Goal: Communication & Community: Answer question/provide support

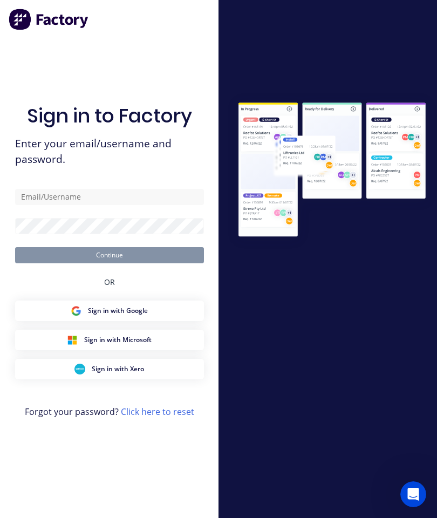
click at [172, 55] on div "Sign in to Factory Enter your email/username and password. Continue OR Sign in …" at bounding box center [109, 269] width 189 height 479
click at [51, 205] on input "text" at bounding box center [109, 197] width 189 height 16
click at [53, 205] on input "text" at bounding box center [109, 197] width 189 height 16
click at [101, 205] on input "text" at bounding box center [109, 197] width 189 height 16
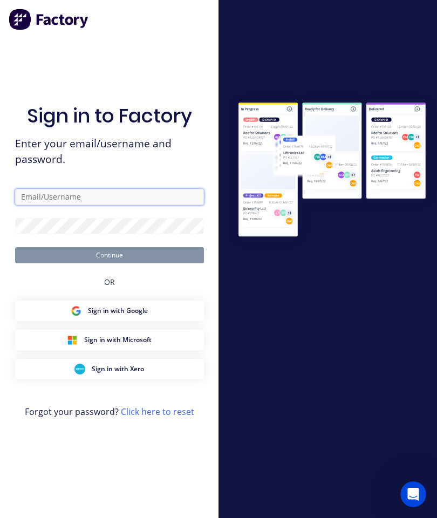
click at [107, 205] on input "text" at bounding box center [109, 197] width 189 height 16
click at [106, 205] on input "text" at bounding box center [109, 197] width 189 height 16
click at [127, 205] on input "text" at bounding box center [109, 197] width 189 height 16
click at [101, 205] on input "text" at bounding box center [109, 197] width 189 height 16
type input "S"
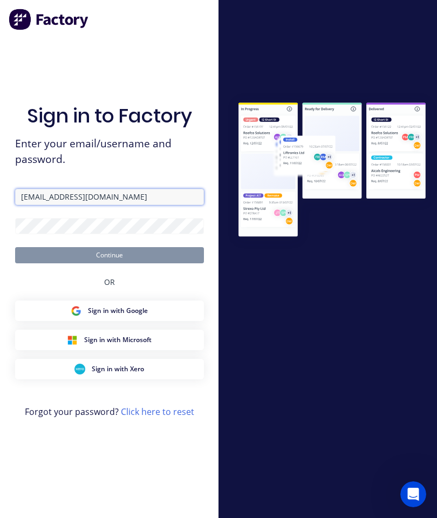
type input "[EMAIL_ADDRESS][DOMAIN_NAME]"
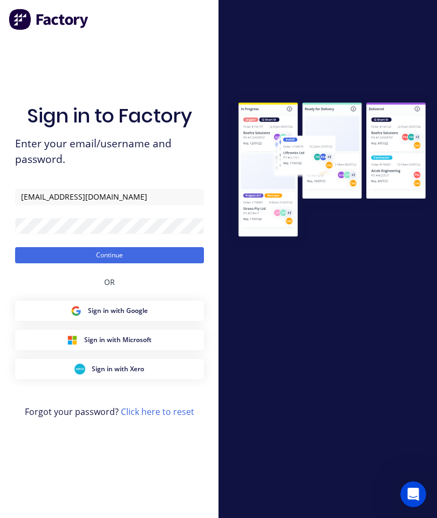
click at [155, 263] on button "Continue" at bounding box center [109, 255] width 189 height 16
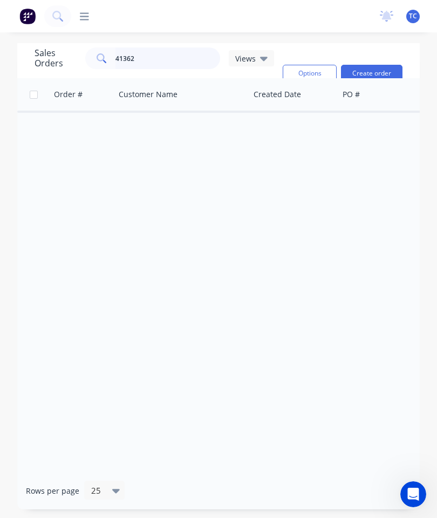
click at [164, 54] on input "41362" at bounding box center [167, 58] width 105 height 22
type input "4"
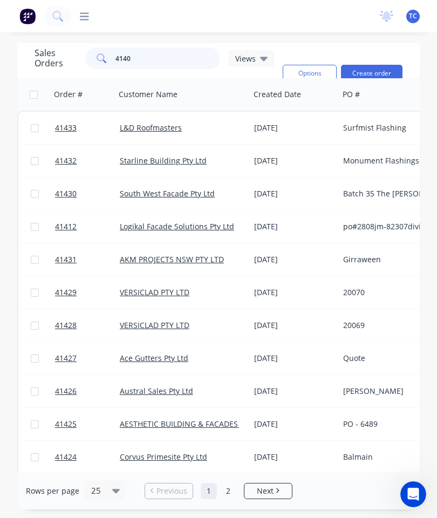
type input "41401"
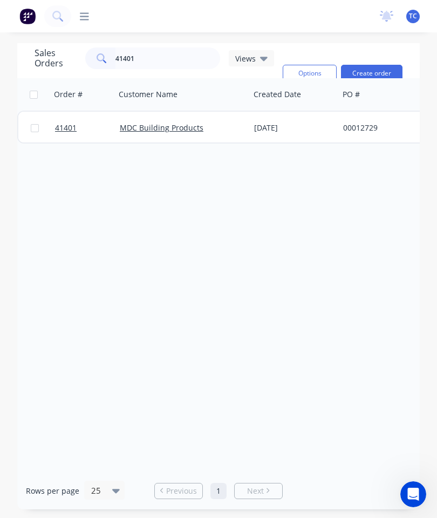
click at [68, 126] on span "41401" at bounding box center [66, 127] width 22 height 11
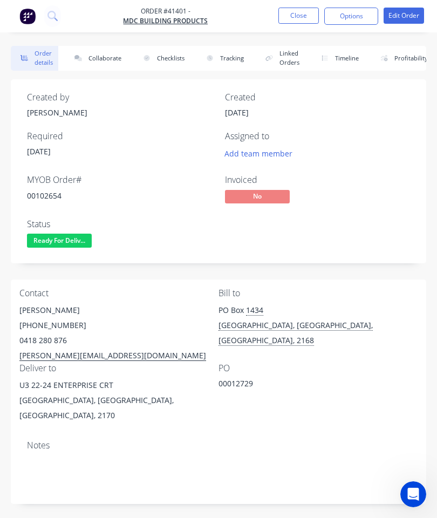
click at [105, 49] on button "Collaborate" at bounding box center [96, 58] width 62 height 25
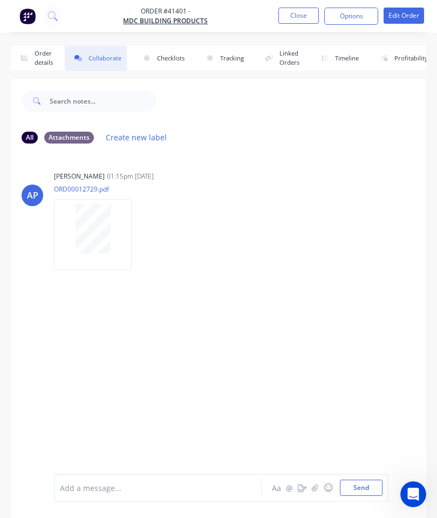
click at [314, 488] on icon "button" at bounding box center [315, 488] width 6 height 8
click at [367, 483] on button "Send" at bounding box center [361, 487] width 43 height 16
click at [296, 16] on button "Close" at bounding box center [298, 16] width 40 height 16
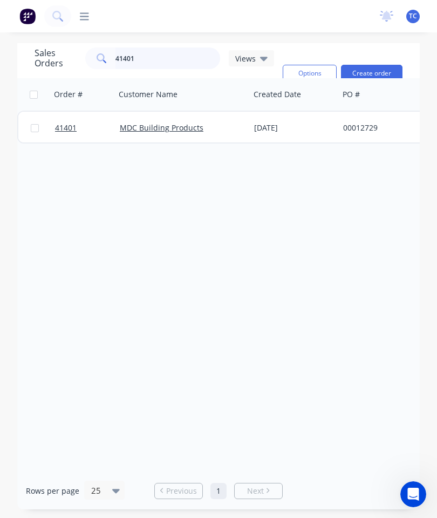
click at [163, 63] on input "41401" at bounding box center [167, 58] width 105 height 22
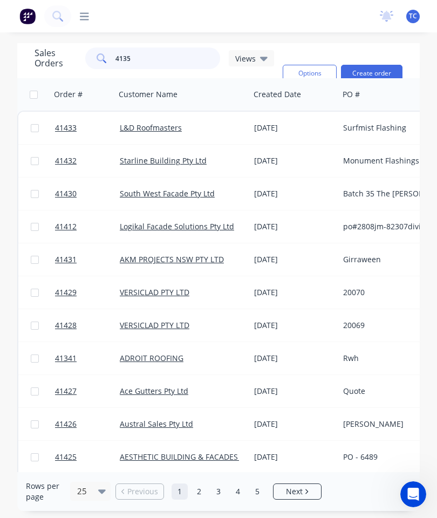
type input "41359"
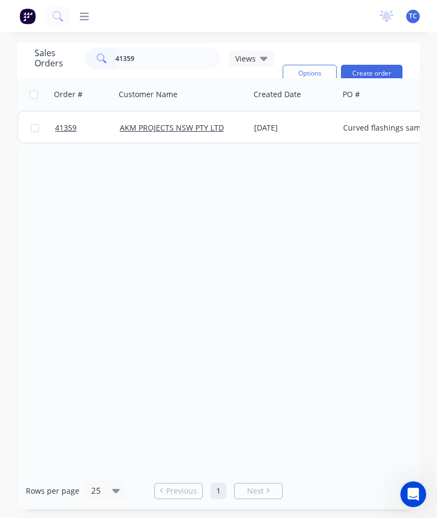
click at [72, 127] on span "41359" at bounding box center [66, 127] width 22 height 11
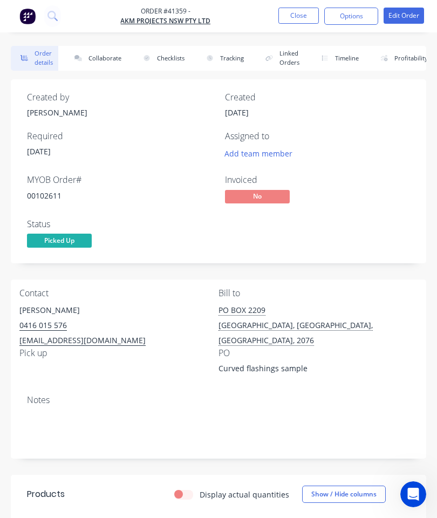
click at [99, 55] on button "Collaborate" at bounding box center [96, 58] width 62 height 25
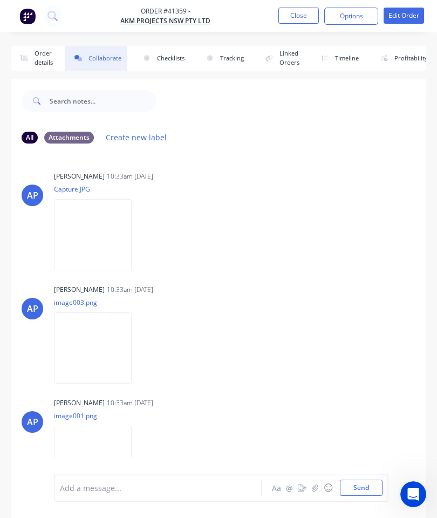
click at [314, 485] on icon "button" at bounding box center [315, 488] width 6 height 8
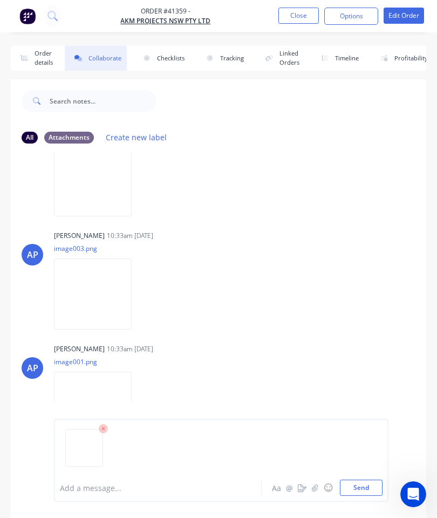
scroll to position [53, 0]
click at [356, 481] on button "Send" at bounding box center [361, 487] width 43 height 16
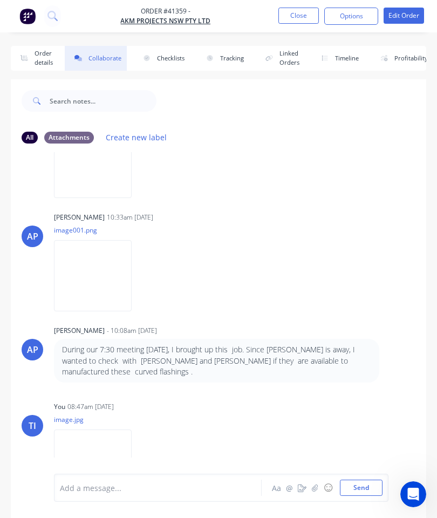
scroll to position [185, 0]
click at [298, 16] on button "Close" at bounding box center [298, 16] width 40 height 16
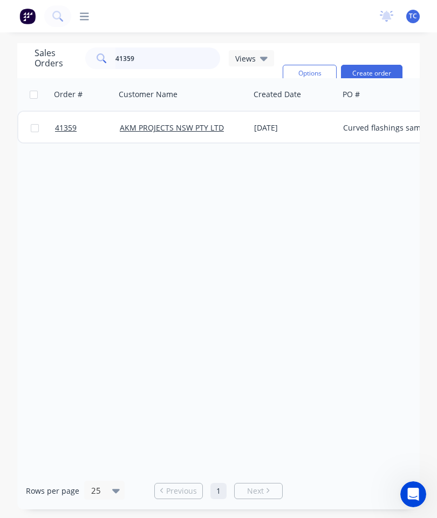
click at [174, 56] on input "41359" at bounding box center [167, 58] width 105 height 22
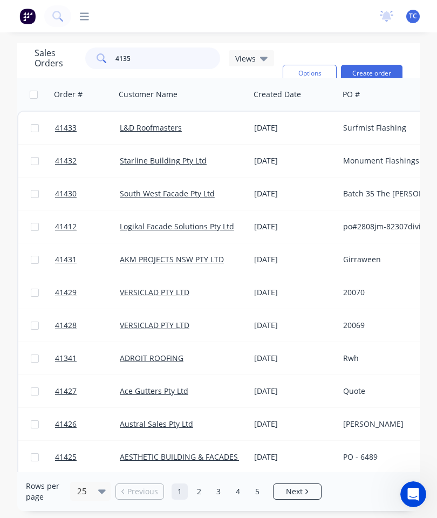
type input "41359"
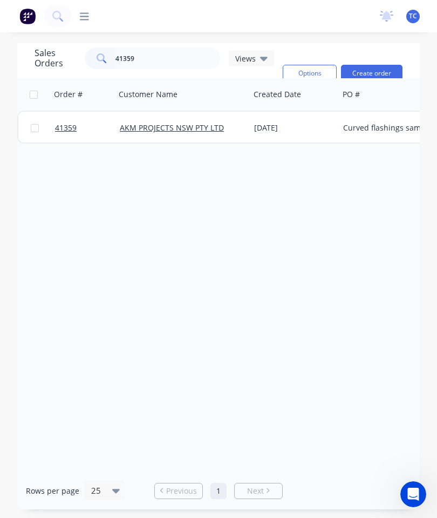
click at [67, 129] on span "41359" at bounding box center [66, 127] width 22 height 11
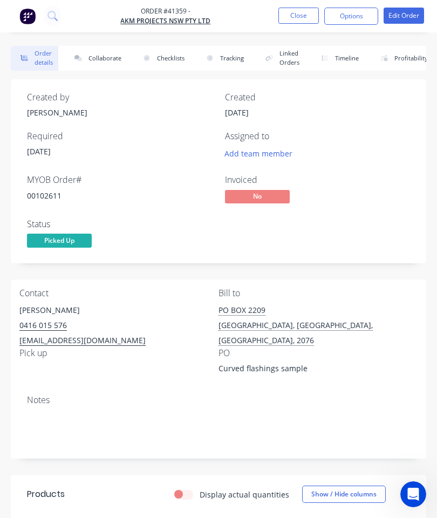
click at [94, 53] on button "Collaborate" at bounding box center [96, 58] width 62 height 25
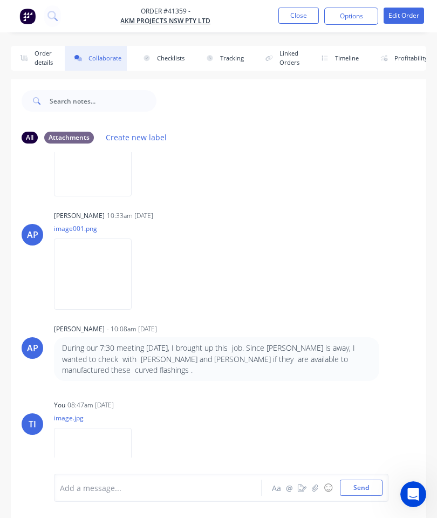
scroll to position [185, 0]
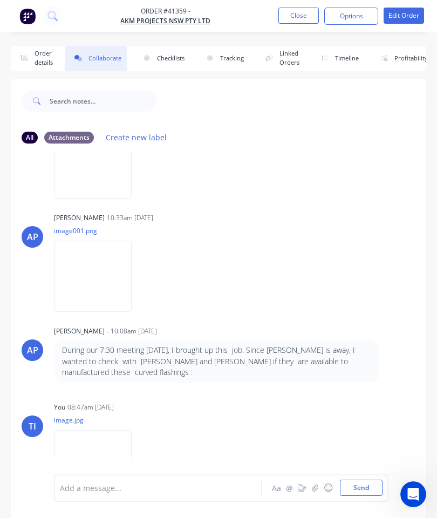
click at [299, 16] on button "Close" at bounding box center [298, 16] width 40 height 16
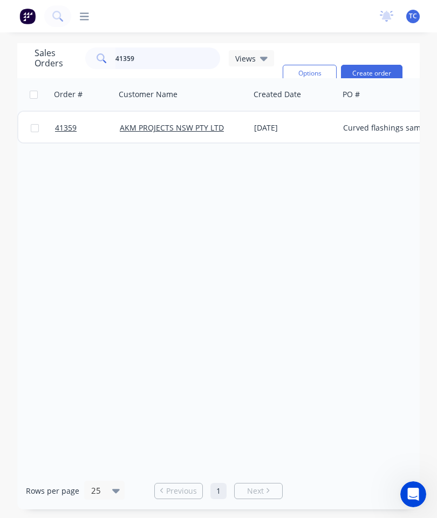
click at [169, 61] on input "41359" at bounding box center [167, 58] width 105 height 22
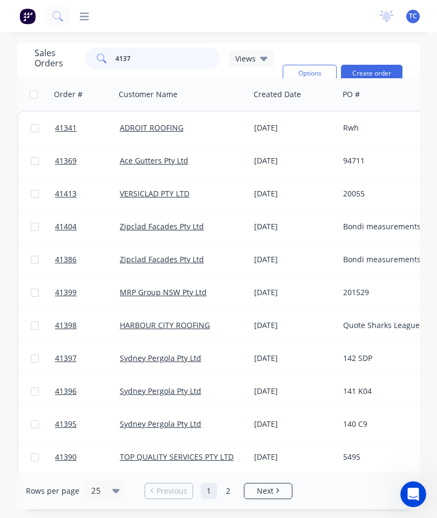
type input "41376"
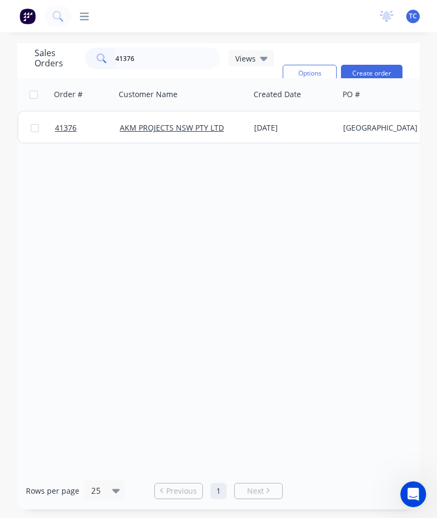
click at [72, 127] on span "41376" at bounding box center [66, 127] width 22 height 11
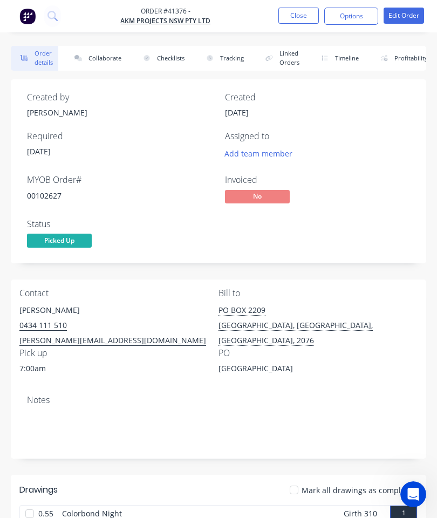
click at [97, 53] on button "Collaborate" at bounding box center [96, 58] width 62 height 25
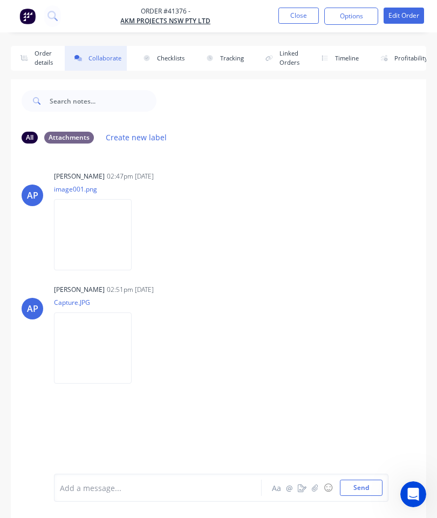
scroll to position [59, 0]
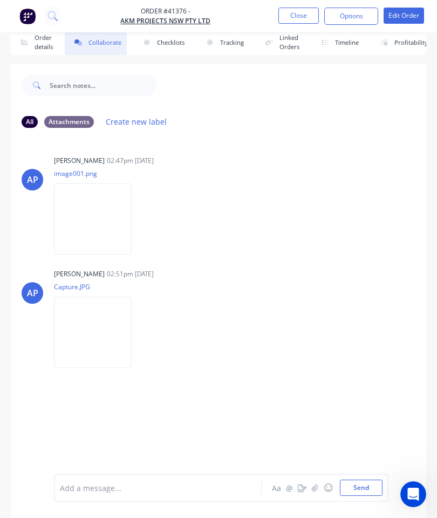
click at [315, 488] on icon "button" at bounding box center [315, 487] width 6 height 7
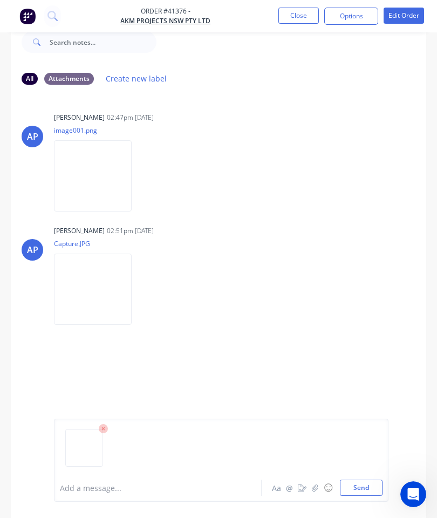
click at [364, 481] on button "Send" at bounding box center [361, 487] width 43 height 16
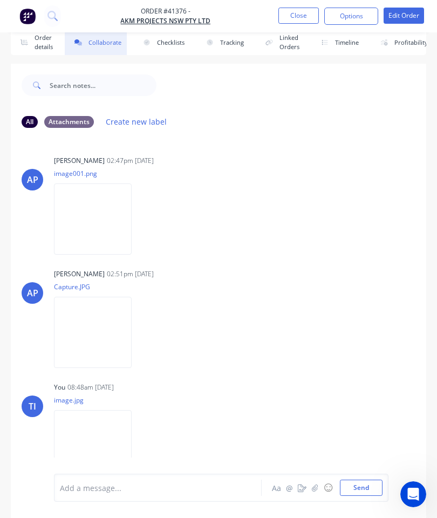
click at [307, 18] on button "Close" at bounding box center [298, 16] width 40 height 16
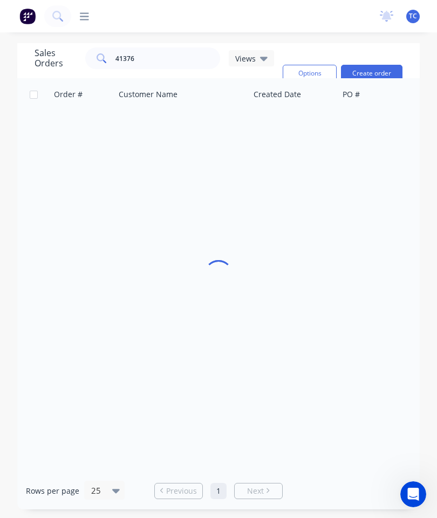
scroll to position [43, 0]
click at [175, 47] on input "41376" at bounding box center [167, 58] width 105 height 22
type input "41420"
click at [68, 122] on span "41420" at bounding box center [66, 127] width 22 height 11
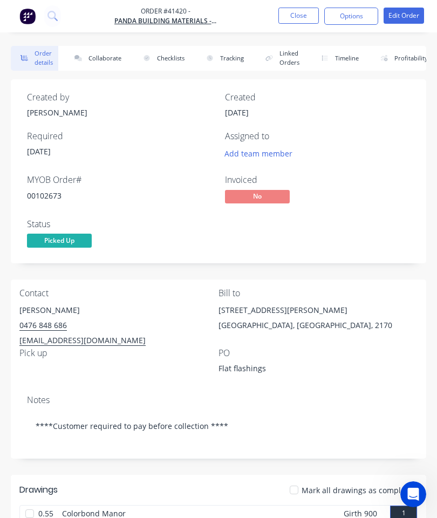
click at [106, 51] on button "Collaborate" at bounding box center [96, 58] width 62 height 25
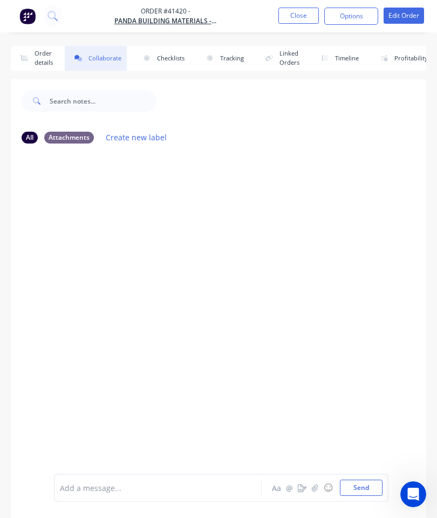
click at [315, 487] on icon "button" at bounding box center [315, 488] width 6 height 8
click at [318, 483] on button "button" at bounding box center [314, 487] width 13 height 13
click at [360, 485] on button "Send" at bounding box center [361, 487] width 43 height 16
click at [298, 16] on button "Close" at bounding box center [298, 16] width 40 height 16
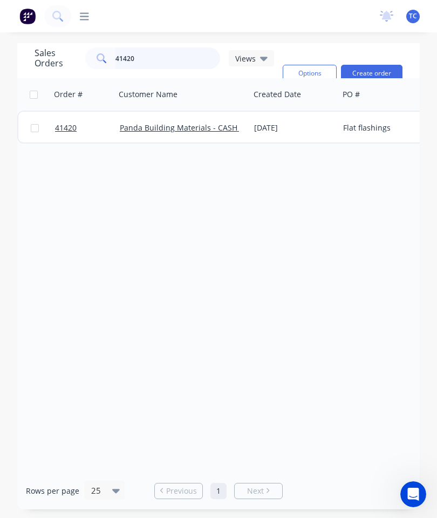
click at [188, 59] on input "41420" at bounding box center [167, 58] width 105 height 22
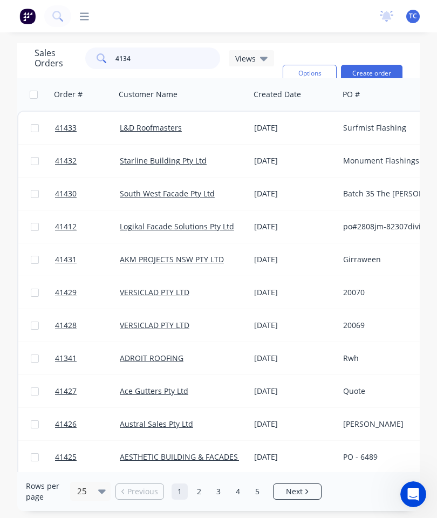
type input "41346"
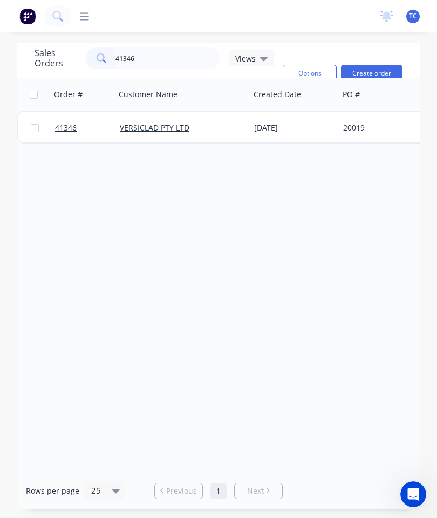
click at [65, 128] on span "41346" at bounding box center [66, 127] width 22 height 11
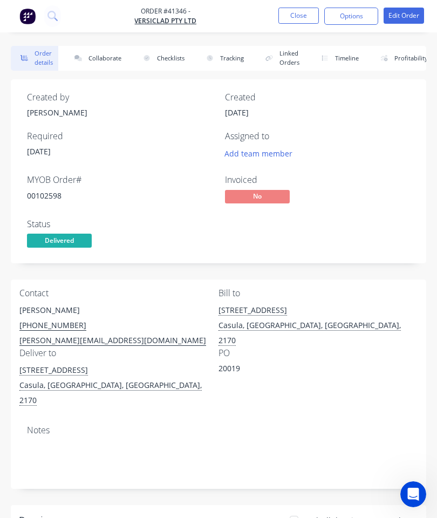
click at [106, 52] on button "Collaborate" at bounding box center [96, 58] width 62 height 25
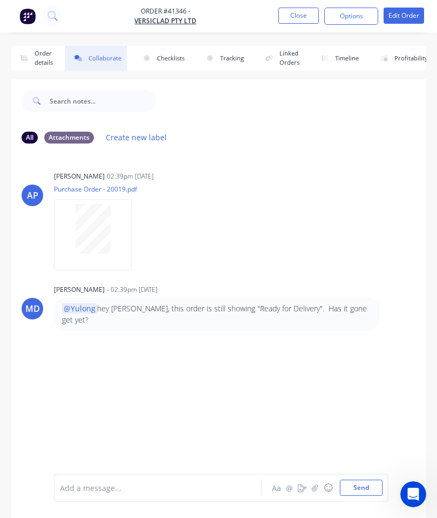
click at [312, 490] on icon "button" at bounding box center [315, 487] width 6 height 7
click at [366, 484] on button "Send" at bounding box center [361, 487] width 43 height 16
